Goal: Task Accomplishment & Management: Use online tool/utility

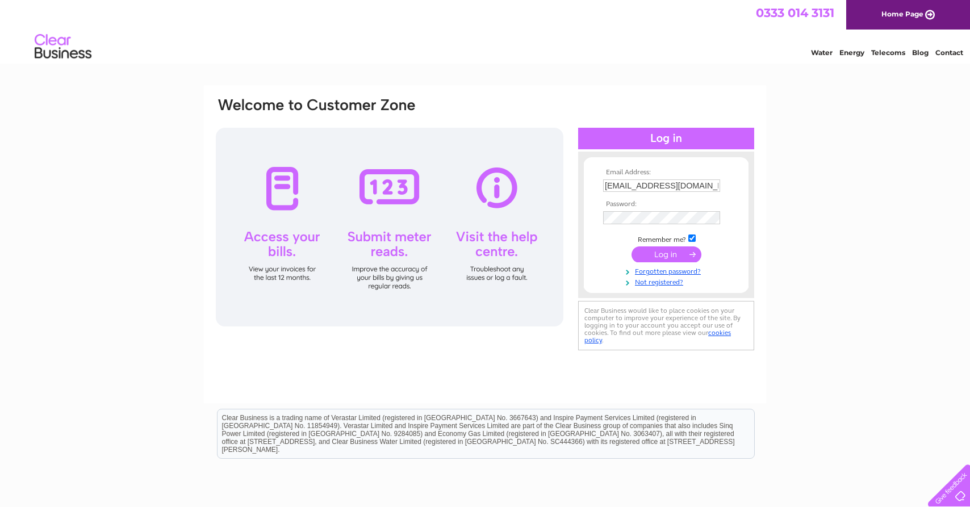
click at [668, 258] on input "submit" at bounding box center [667, 255] width 70 height 16
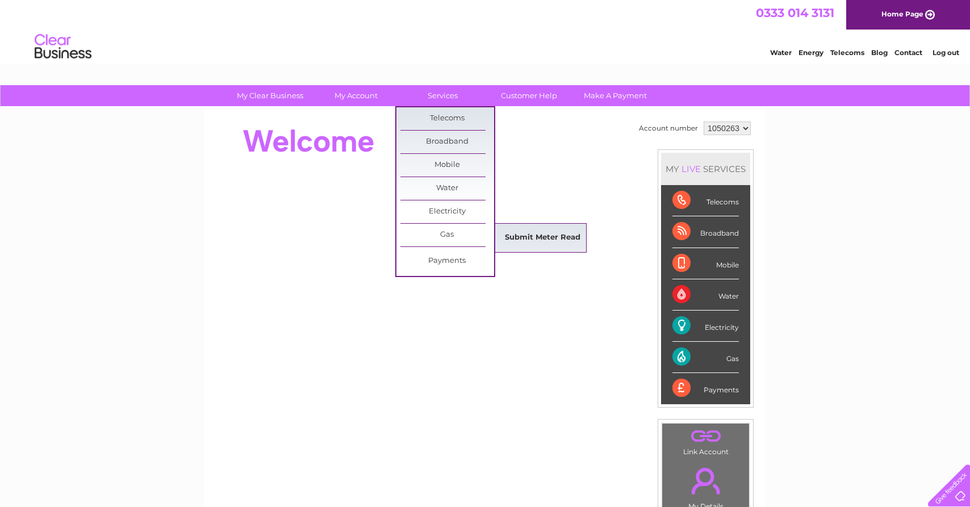
click at [524, 233] on link "Submit Meter Read" at bounding box center [543, 238] width 94 height 23
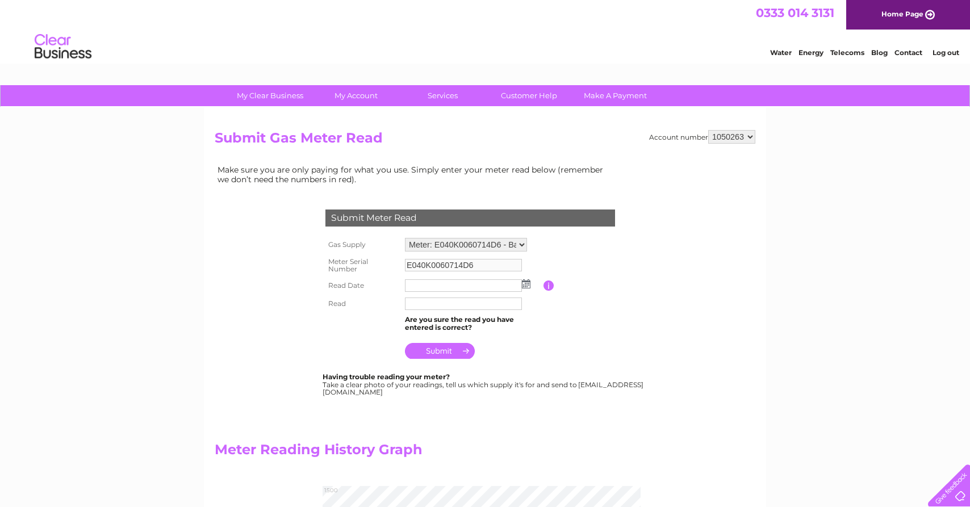
click at [530, 284] on img at bounding box center [526, 283] width 9 height 9
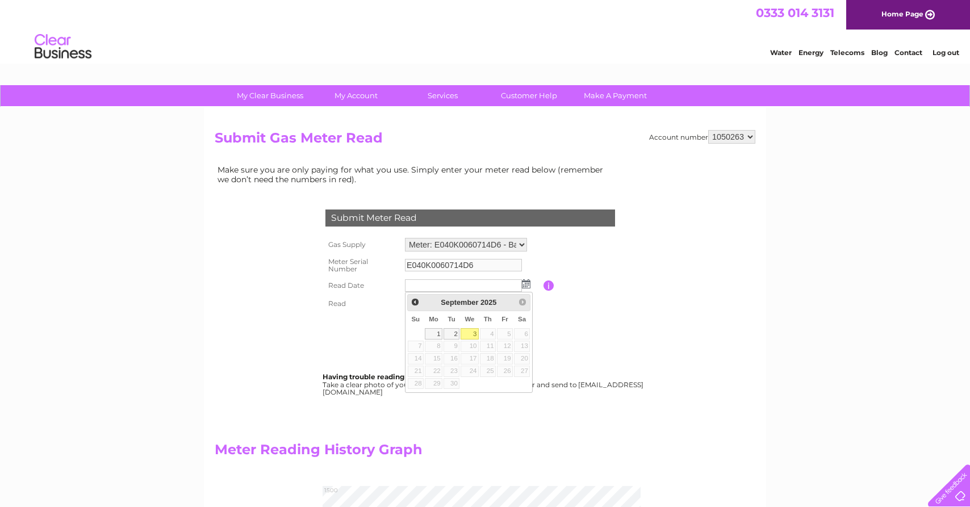
click at [479, 340] on link "3" at bounding box center [470, 333] width 18 height 11
type input "[DATE]"
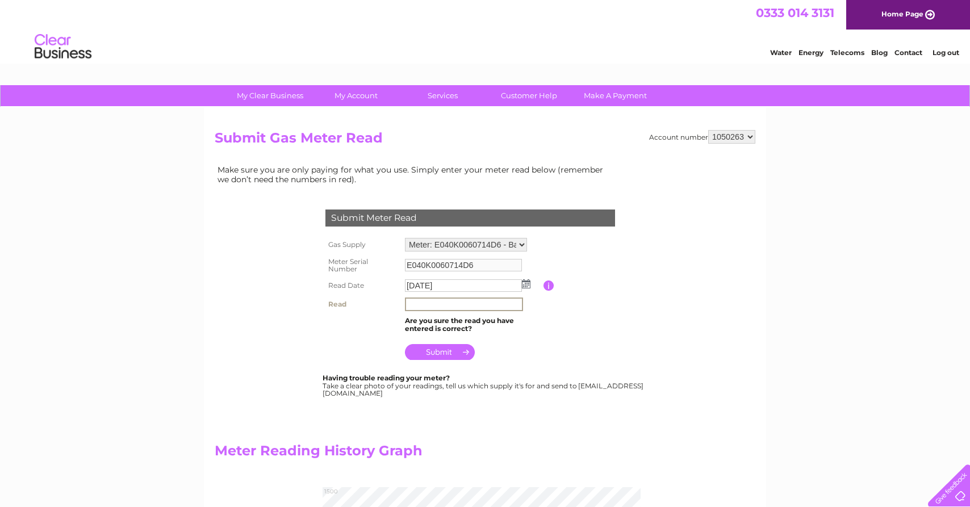
click at [418, 304] on input "text" at bounding box center [464, 305] width 118 height 14
type input "001377"
click at [436, 351] on input "submit" at bounding box center [440, 351] width 70 height 16
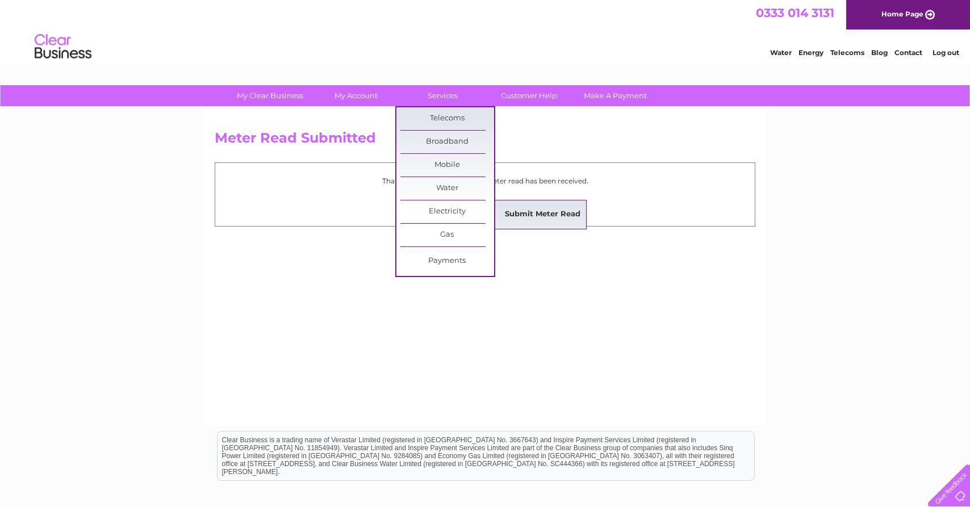
click at [529, 215] on link "Submit Meter Read" at bounding box center [543, 214] width 94 height 23
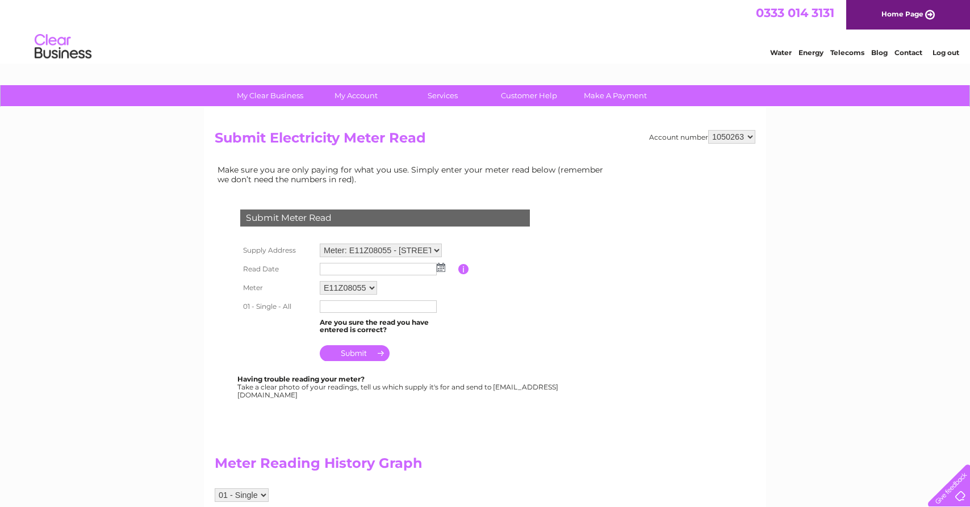
click at [440, 269] on img at bounding box center [441, 267] width 9 height 9
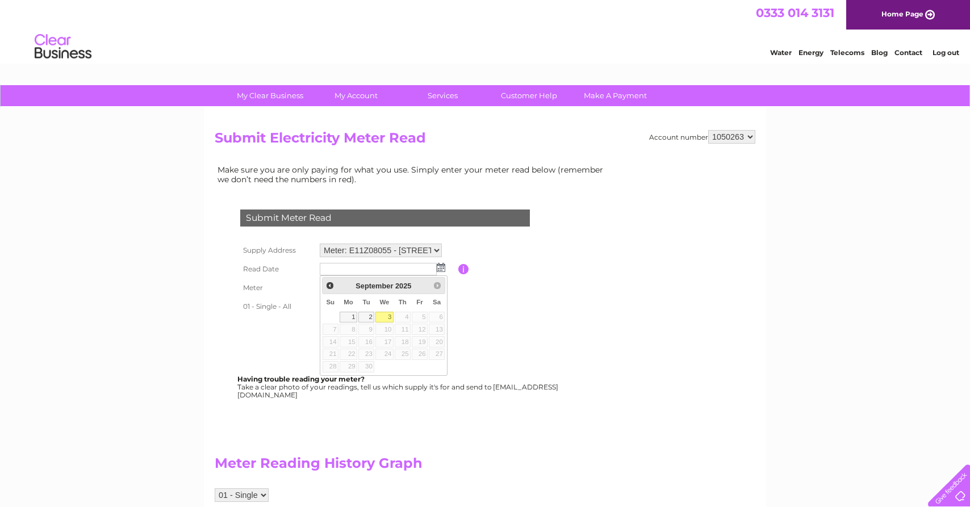
click at [394, 323] on link "3" at bounding box center [384, 317] width 18 height 11
type input "2025/09/03"
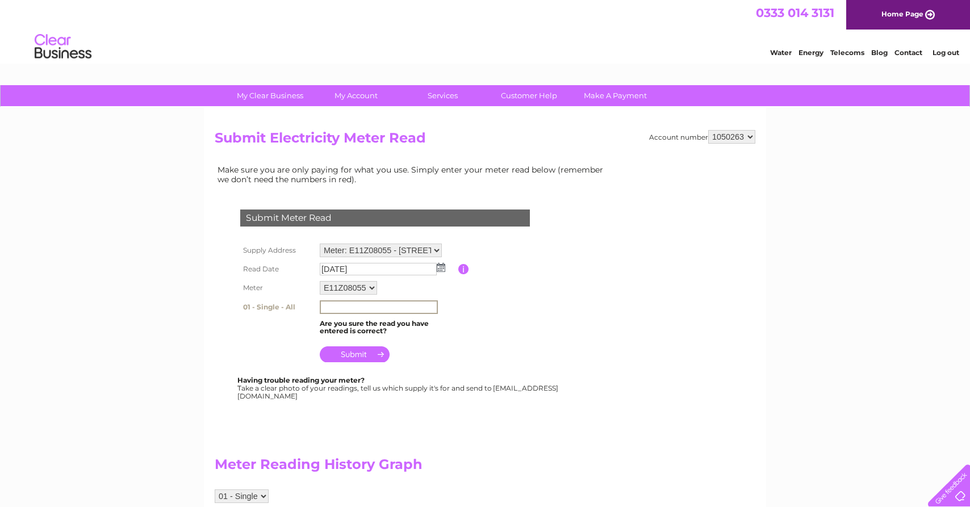
click at [333, 307] on input "text" at bounding box center [379, 307] width 118 height 14
type input "043917"
click at [350, 352] on input "submit" at bounding box center [355, 354] width 70 height 16
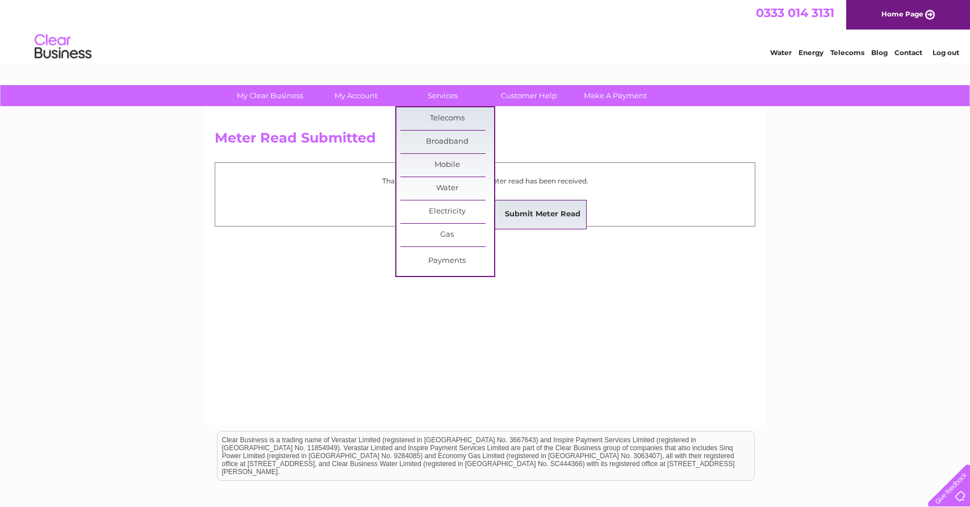
click at [526, 211] on link "Submit Meter Read" at bounding box center [543, 214] width 94 height 23
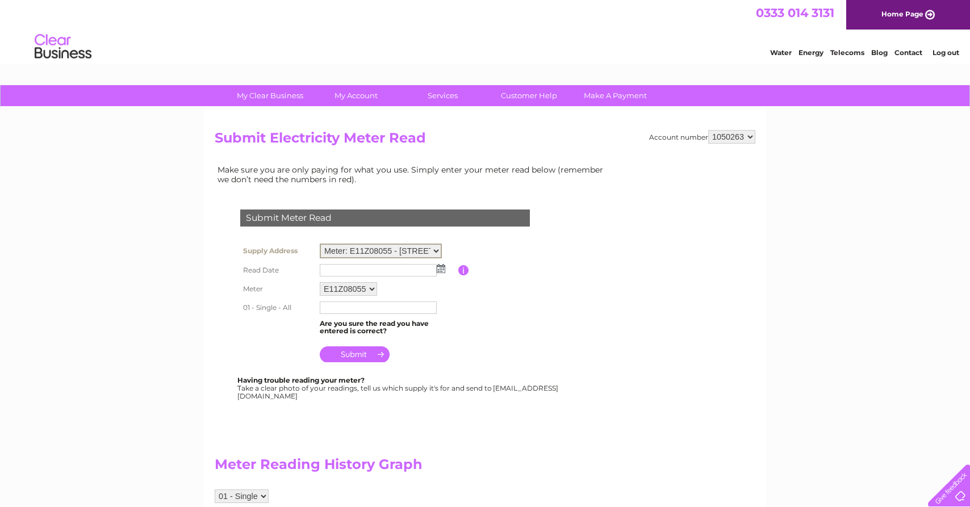
click at [320, 244] on select "Meter: E11Z08055 - Plot 2, Old Abattoir Building, Builder Street, Llandudno, LL…" at bounding box center [381, 251] width 122 height 15
select select "132606"
click option "Meter: E10BG60792 - Plot 1, Old Abattoir Buildings, Builder Street, Llandudno, …" at bounding box center [0, 0] width 0 height 0
click at [441, 270] on img at bounding box center [441, 268] width 9 height 9
click at [441, 268] on img at bounding box center [441, 267] width 9 height 9
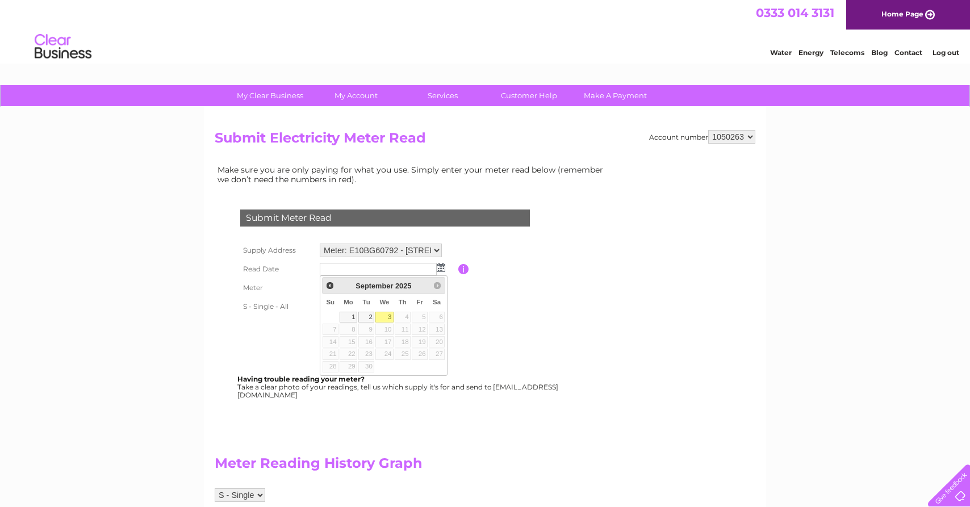
click at [394, 323] on link "3" at bounding box center [384, 317] width 18 height 11
type input "2025/09/03"
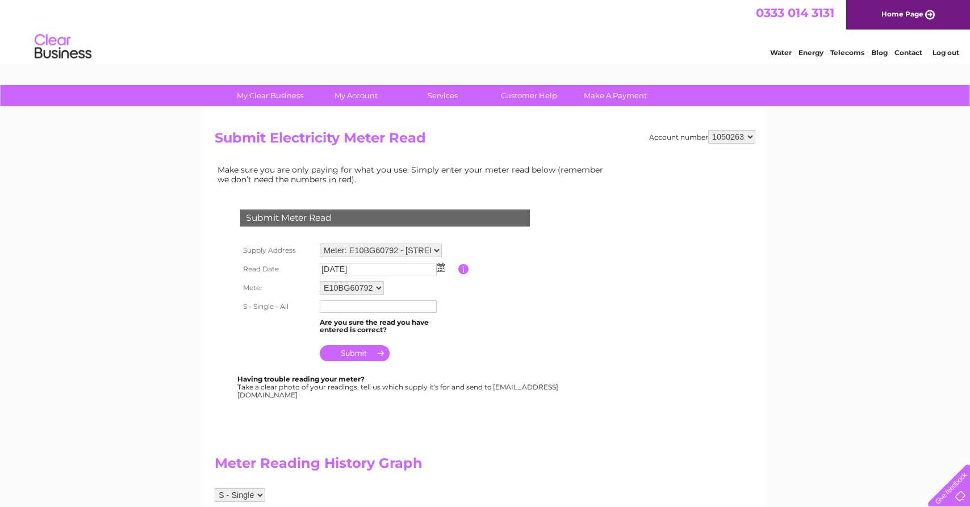
click at [337, 306] on input "text" at bounding box center [378, 306] width 117 height 12
type input "00358260"
click at [354, 354] on input "submit" at bounding box center [355, 353] width 70 height 16
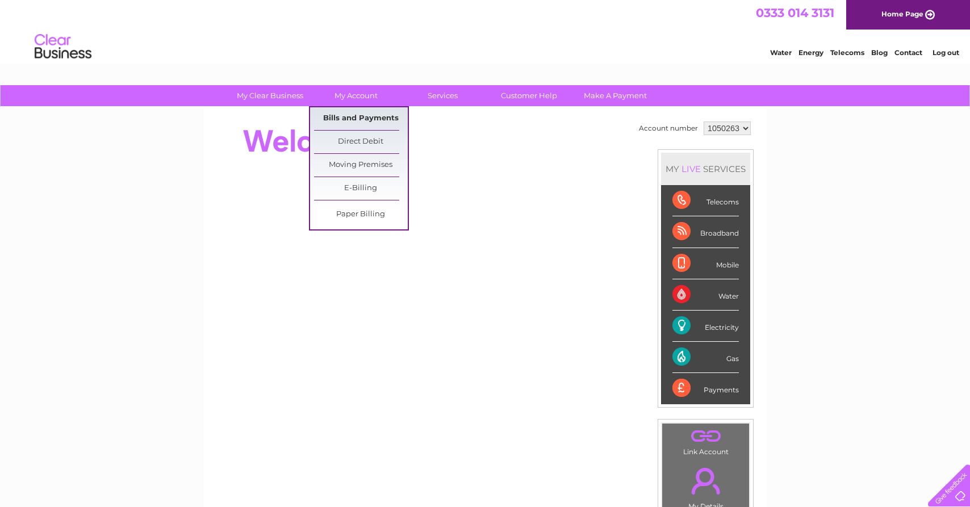
click at [365, 115] on link "Bills and Payments" at bounding box center [361, 118] width 94 height 23
